Goal: Find specific page/section: Find specific page/section

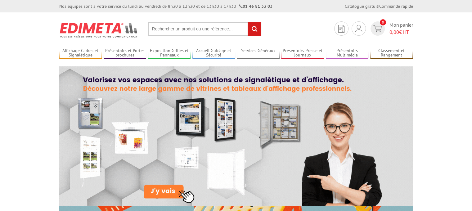
click at [173, 29] on input "text" at bounding box center [205, 28] width 114 height 13
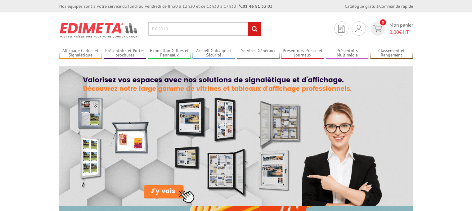
type input "PG2010"
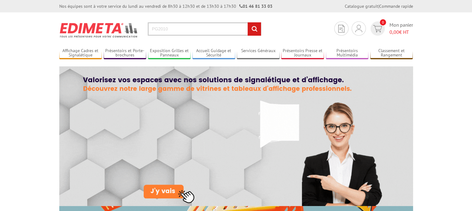
click at [254, 28] on input "rechercher" at bounding box center [254, 28] width 13 height 13
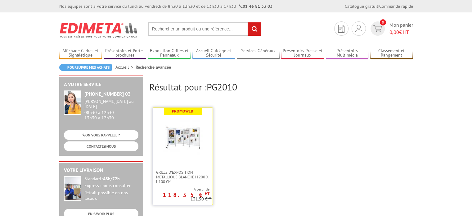
click at [205, 135] on link at bounding box center [183, 139] width 60 height 62
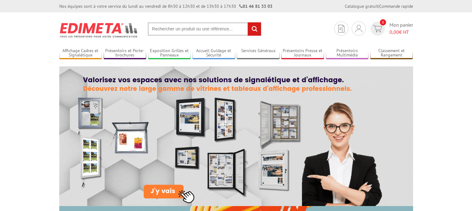
click at [173, 30] on input "text" at bounding box center [205, 28] width 114 height 13
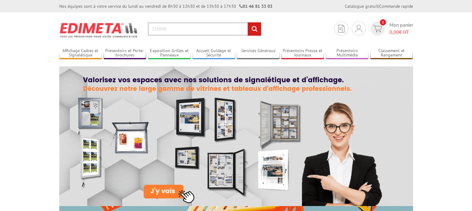
type input "216008"
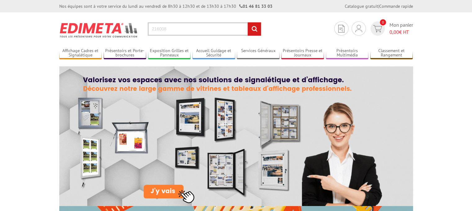
click at [252, 29] on input "rechercher" at bounding box center [254, 28] width 13 height 13
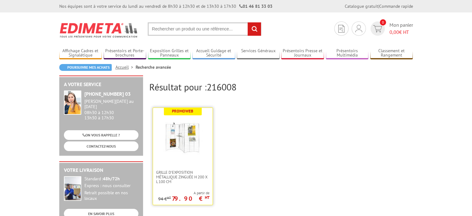
click at [195, 136] on img at bounding box center [183, 137] width 40 height 40
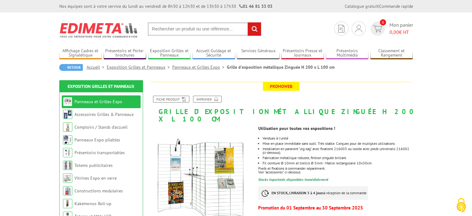
drag, startPoint x: 474, startPoint y: 18, endPoint x: 471, endPoint y: 9, distance: 10.1
